Goal: Transaction & Acquisition: Purchase product/service

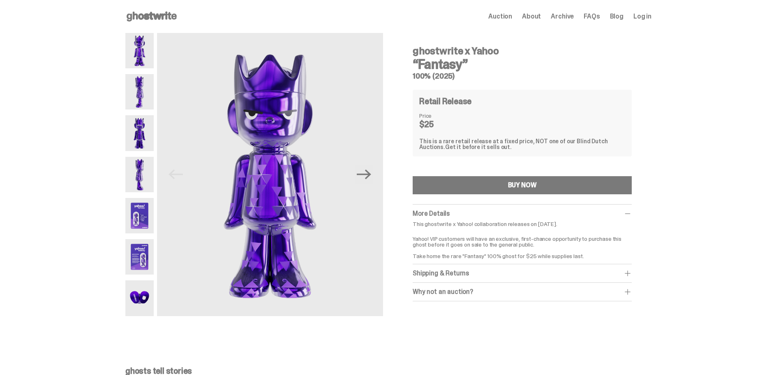
click at [145, 297] on img at bounding box center [139, 297] width 28 height 35
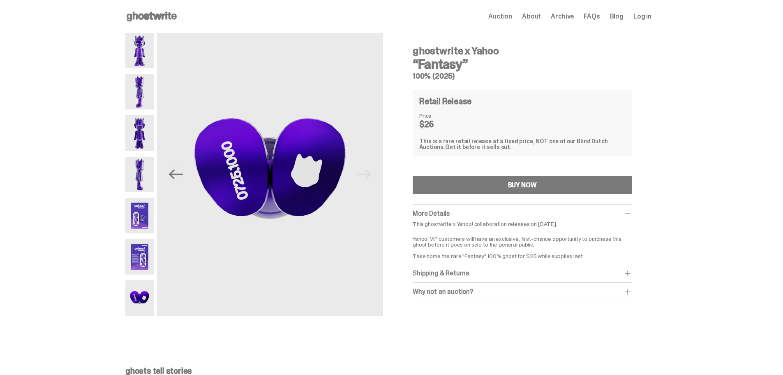
click at [139, 244] on img at bounding box center [139, 256] width 28 height 35
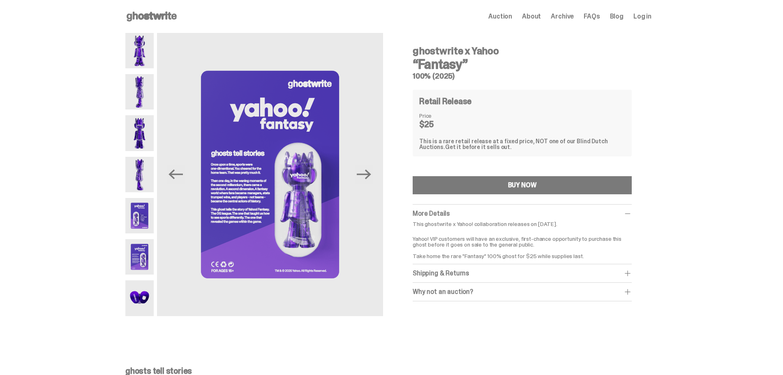
click at [143, 231] on img at bounding box center [139, 215] width 28 height 35
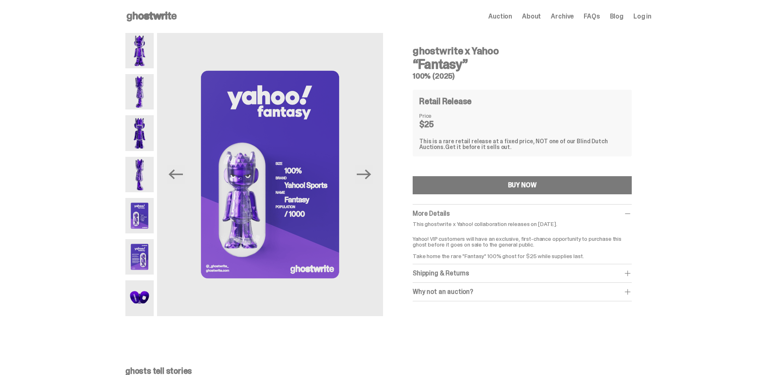
click at [148, 176] on img at bounding box center [139, 174] width 28 height 35
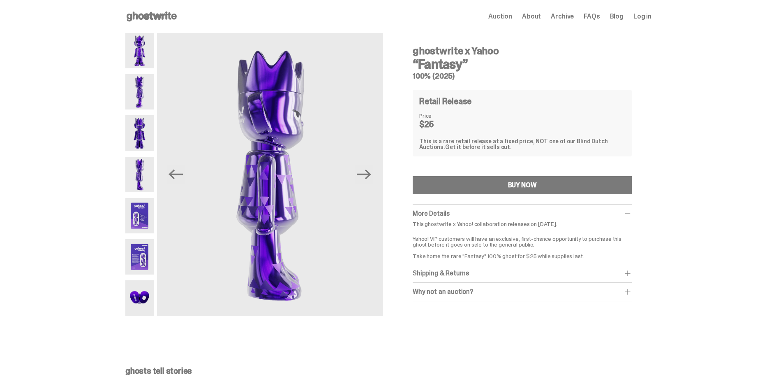
click at [146, 137] on img at bounding box center [139, 132] width 28 height 35
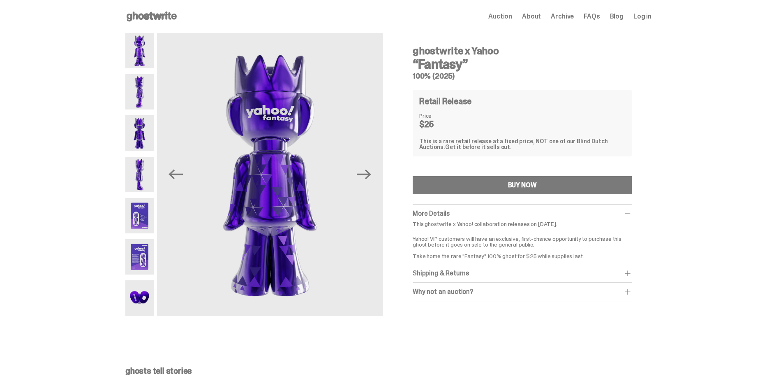
click at [143, 88] on img at bounding box center [139, 91] width 28 height 35
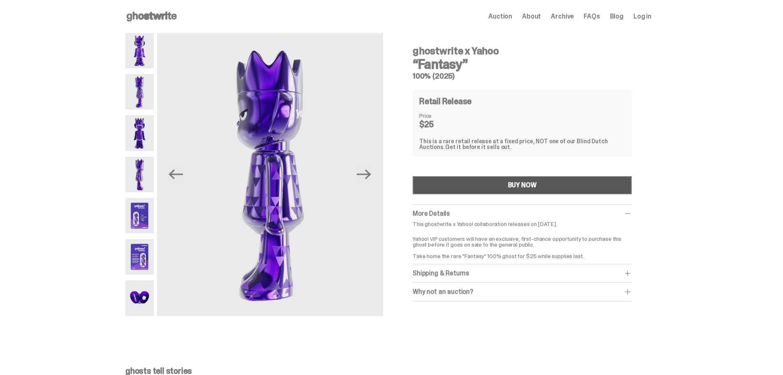
click at [515, 184] on div "BUY NOW" at bounding box center [522, 185] width 29 height 7
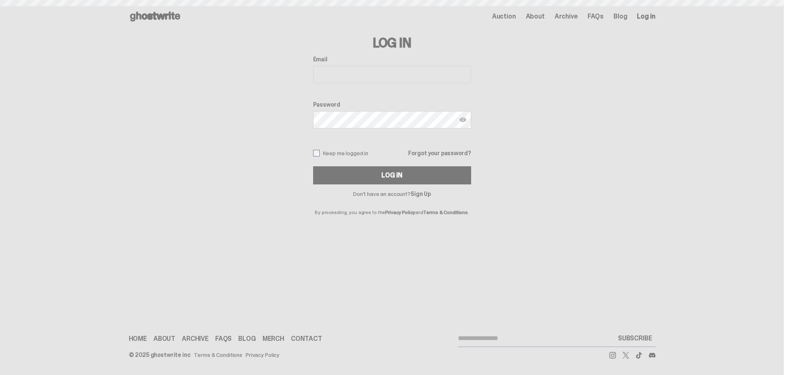
click at [335, 74] on input "Email" at bounding box center [392, 74] width 158 height 17
